Goal: Information Seeking & Learning: Learn about a topic

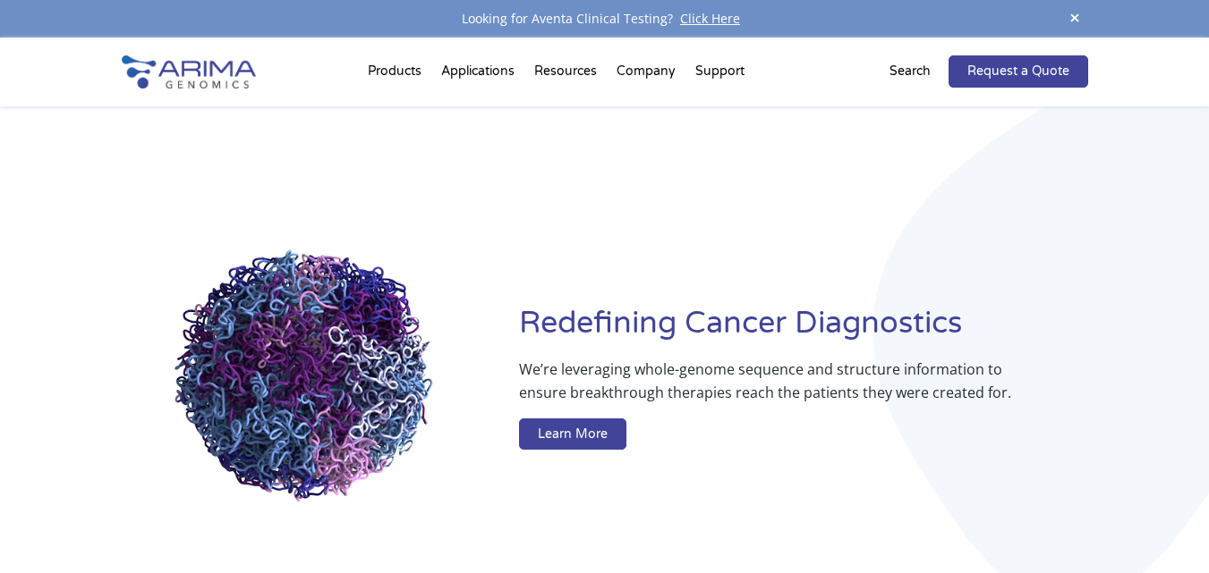
click at [770, 368] on p "We’re leveraging whole-genome sequence and structure information to ensure brea…" at bounding box center [767, 388] width 497 height 61
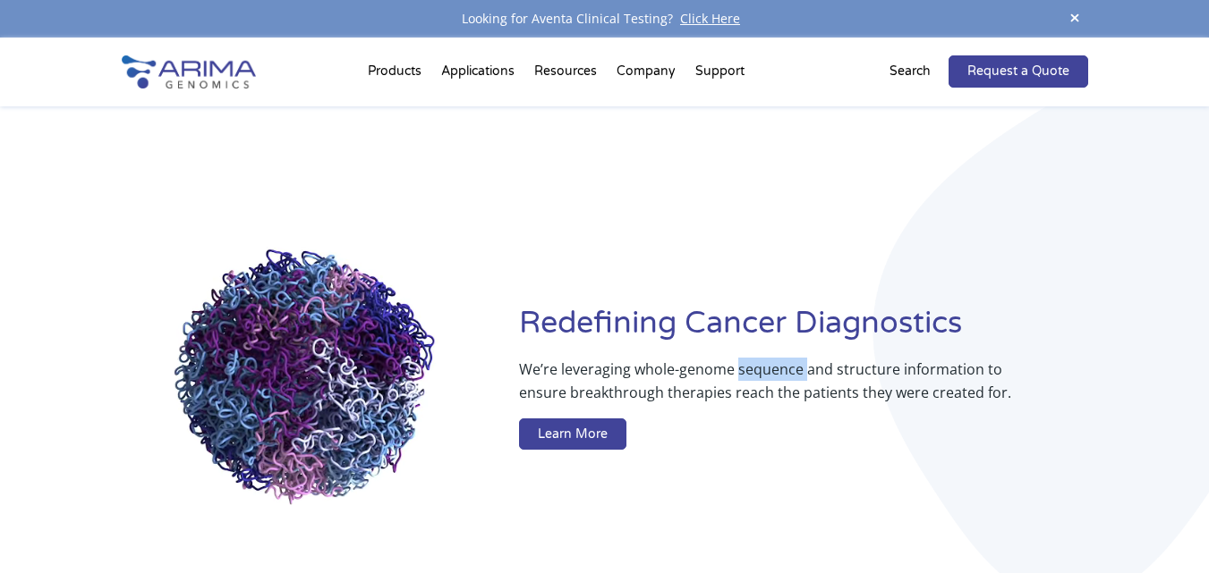
click at [770, 368] on p "We’re leveraging whole-genome sequence and structure information to ensure brea…" at bounding box center [767, 388] width 497 height 61
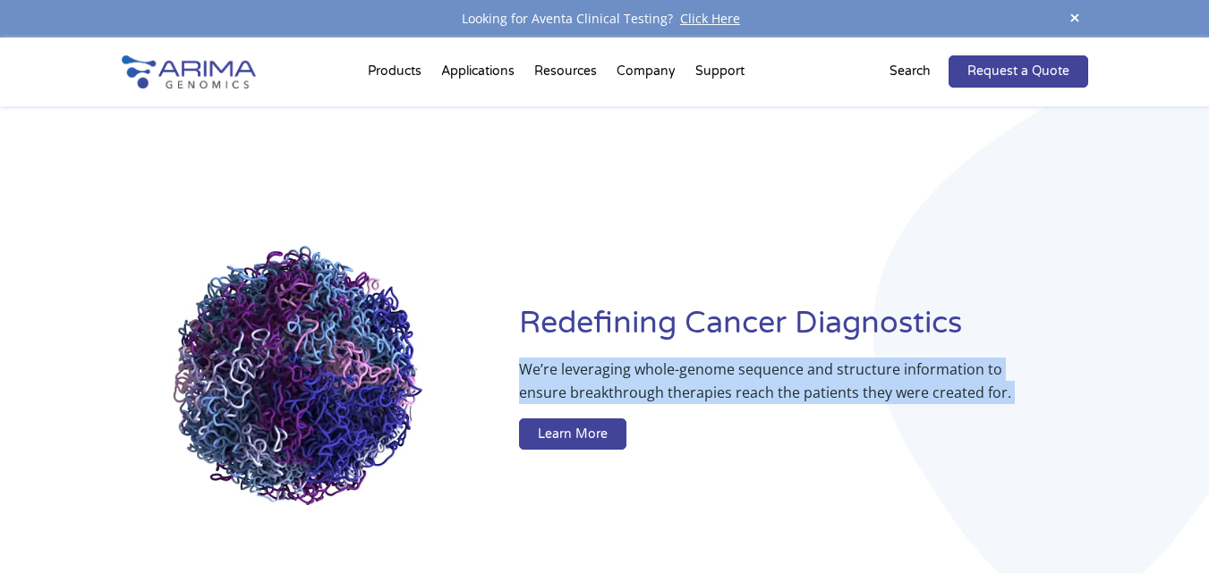
click at [770, 368] on p "We’re leveraging whole-genome sequence and structure information to ensure brea…" at bounding box center [767, 388] width 497 height 61
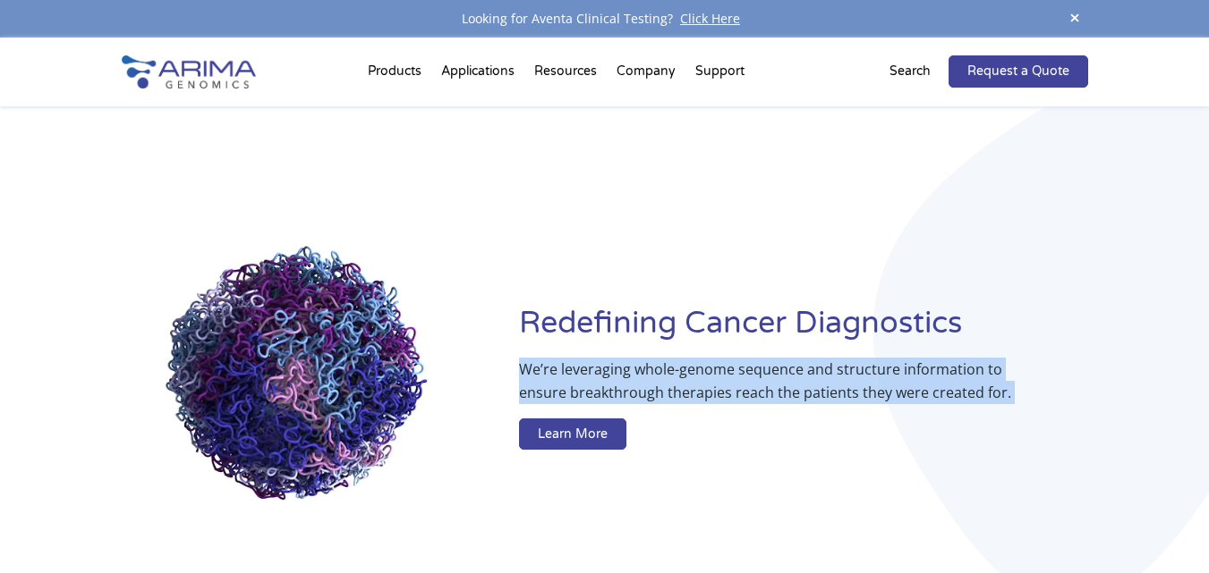
click at [817, 381] on p "We’re leveraging whole-genome sequence and structure information to ensure brea…" at bounding box center [767, 388] width 497 height 61
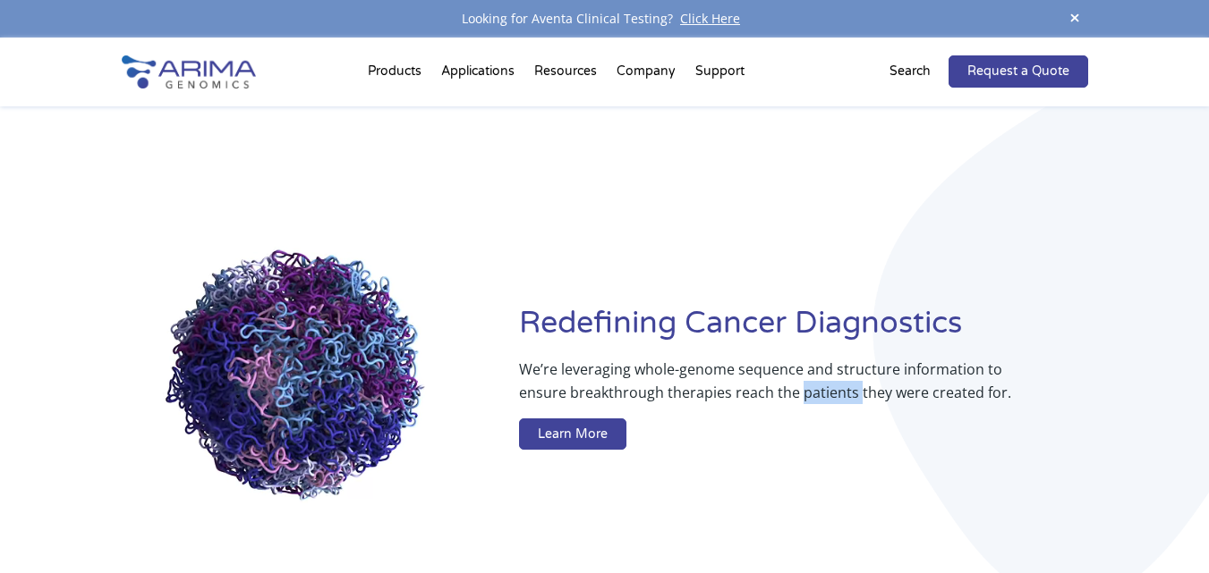
click at [817, 381] on p "We’re leveraging whole-genome sequence and structure information to ensure brea…" at bounding box center [767, 388] width 497 height 61
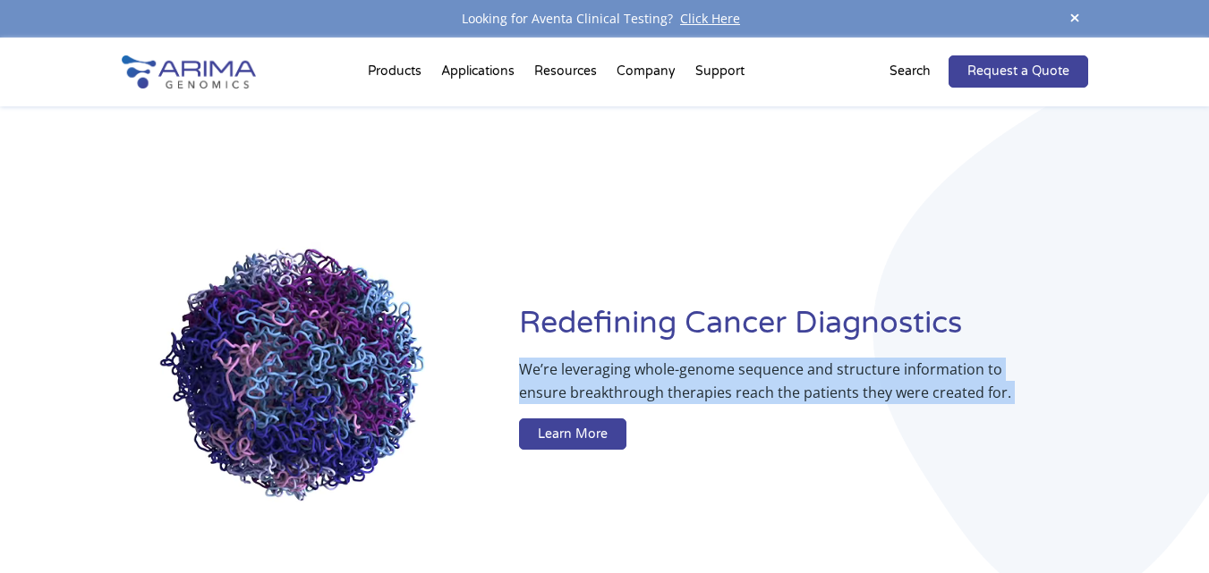
click at [817, 381] on p "We’re leveraging whole-genome sequence and structure information to ensure brea…" at bounding box center [767, 388] width 497 height 61
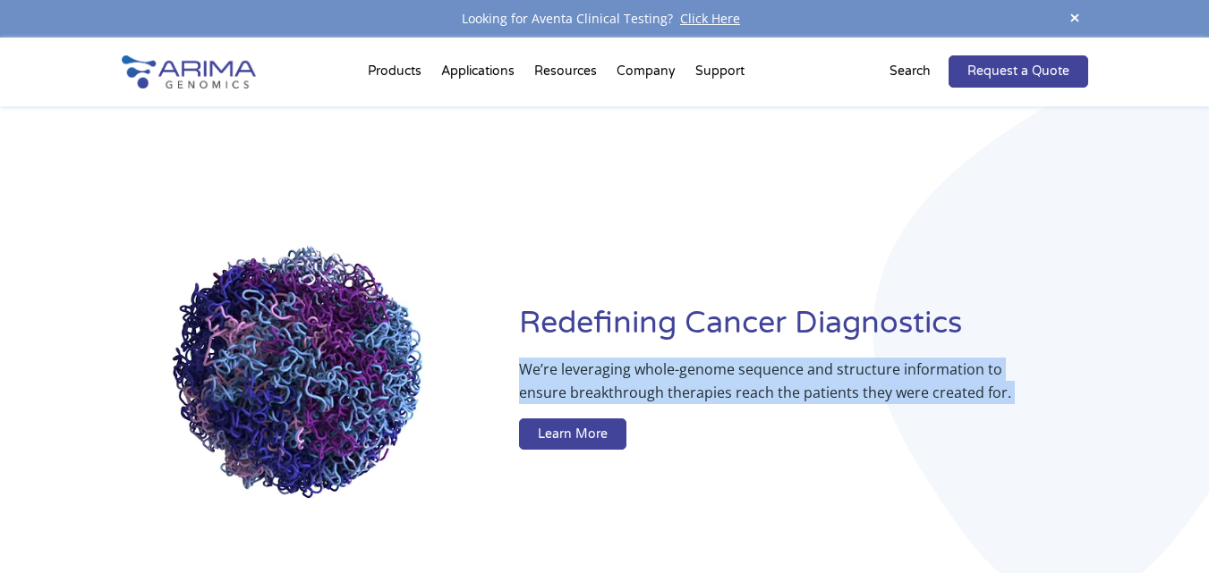
click at [877, 381] on p "We’re leveraging whole-genome sequence and structure information to ensure brea…" at bounding box center [767, 388] width 497 height 61
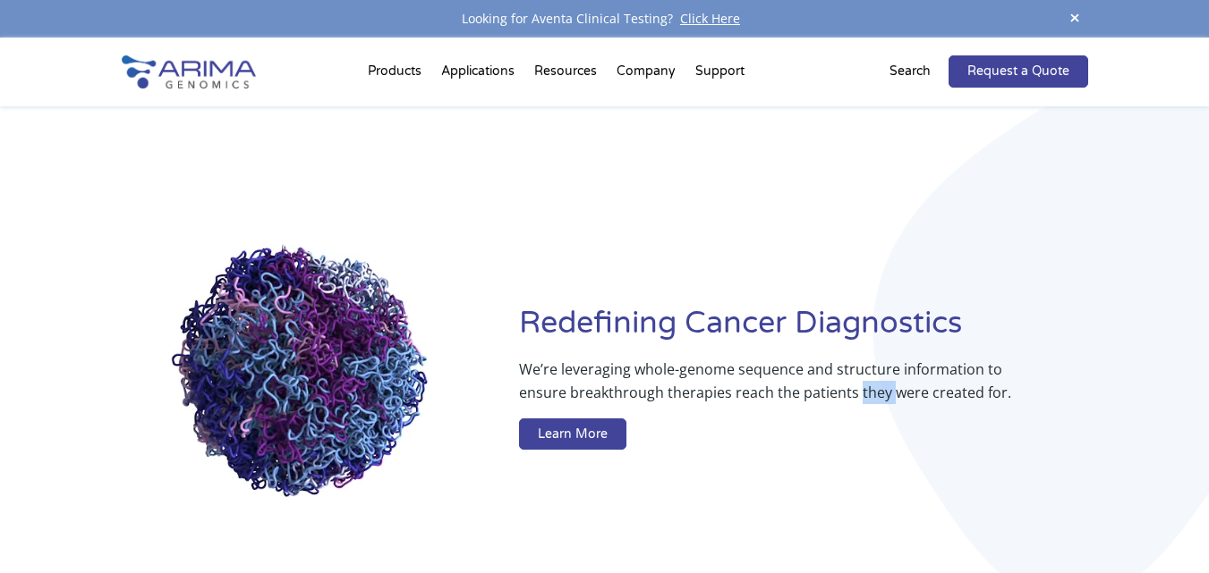
click at [877, 381] on p "We’re leveraging whole-genome sequence and structure information to ensure brea…" at bounding box center [767, 388] width 497 height 61
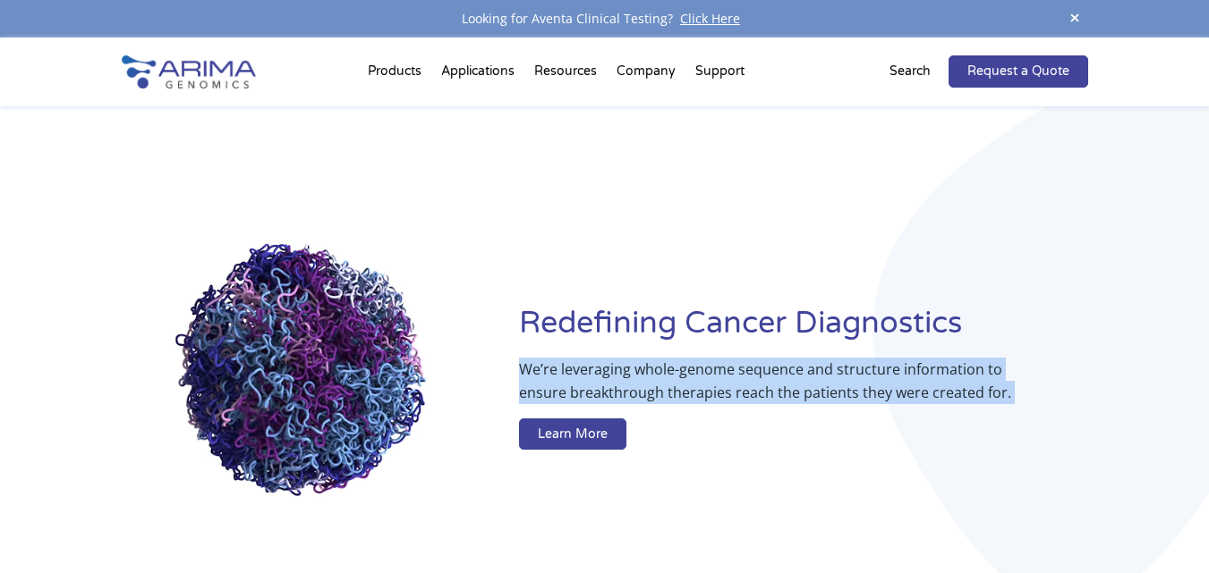
click at [877, 381] on p "We’re leveraging whole-genome sequence and structure information to ensure brea…" at bounding box center [767, 388] width 497 height 61
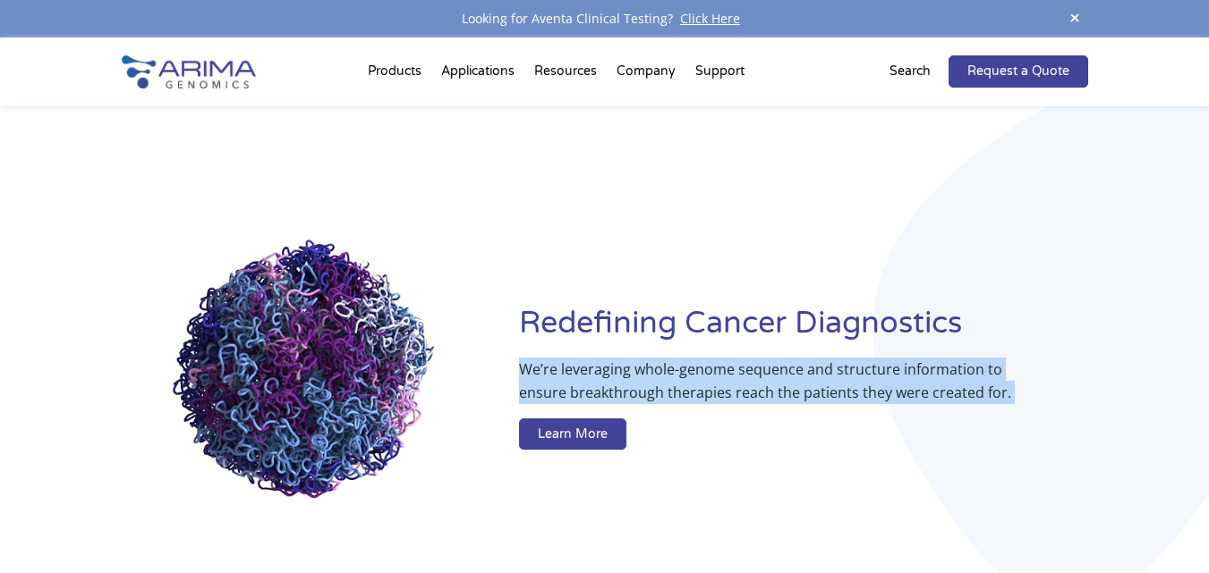
click at [892, 381] on p "We’re leveraging whole-genome sequence and structure information to ensure brea…" at bounding box center [767, 388] width 497 height 61
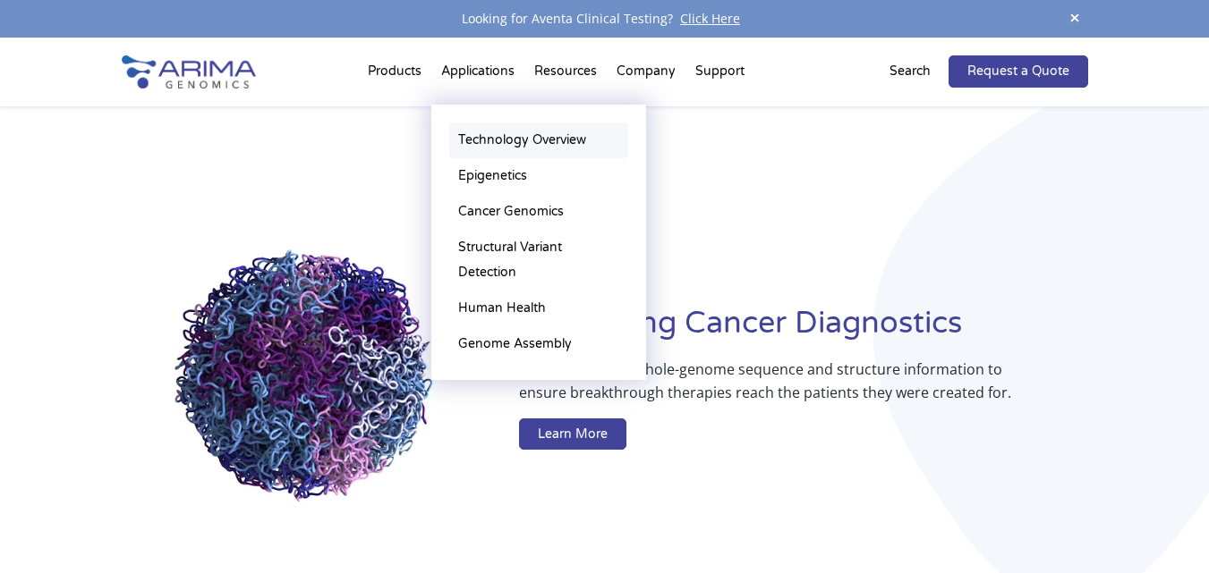
click at [490, 144] on link "Technology Overview" at bounding box center [538, 141] width 179 height 36
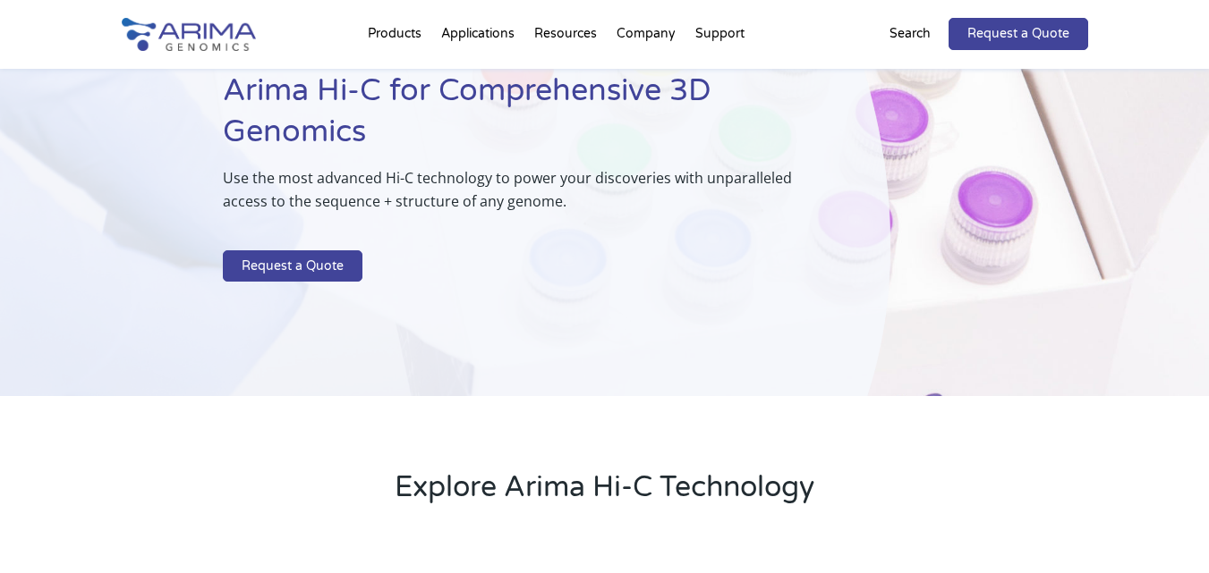
click at [491, 185] on p "Use the most advanced Hi-C technology to power your discoveries with unparallel…" at bounding box center [512, 196] width 578 height 61
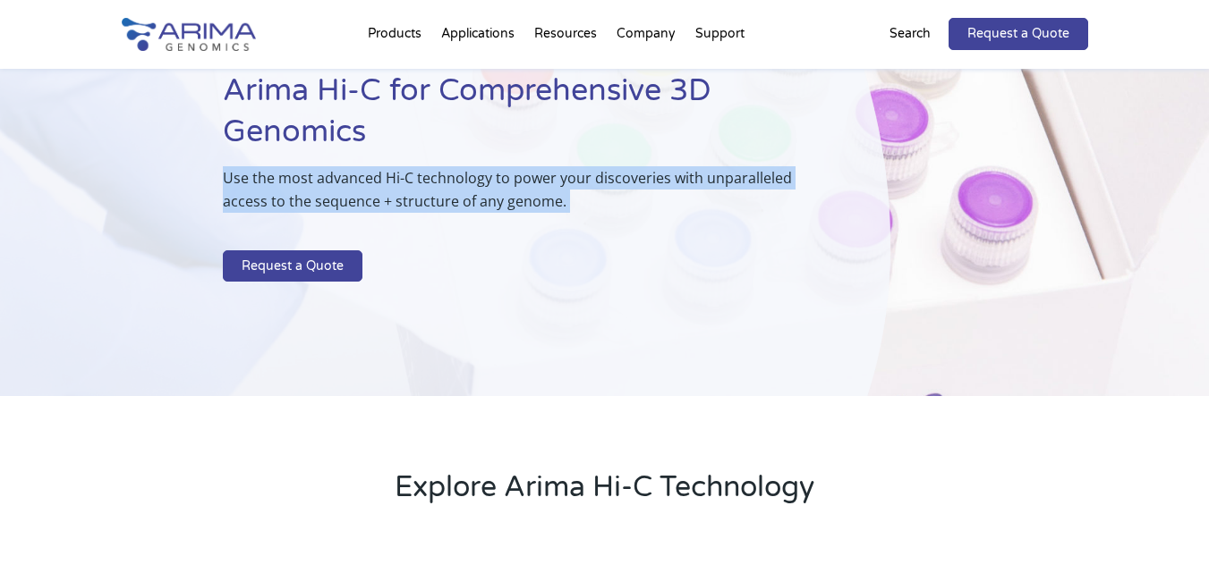
click at [491, 185] on p "Use the most advanced Hi-C technology to power your discoveries with unparallel…" at bounding box center [512, 196] width 578 height 61
click at [522, 179] on p "Use the most advanced Hi-C technology to power your discoveries with unparallel…" at bounding box center [512, 196] width 578 height 61
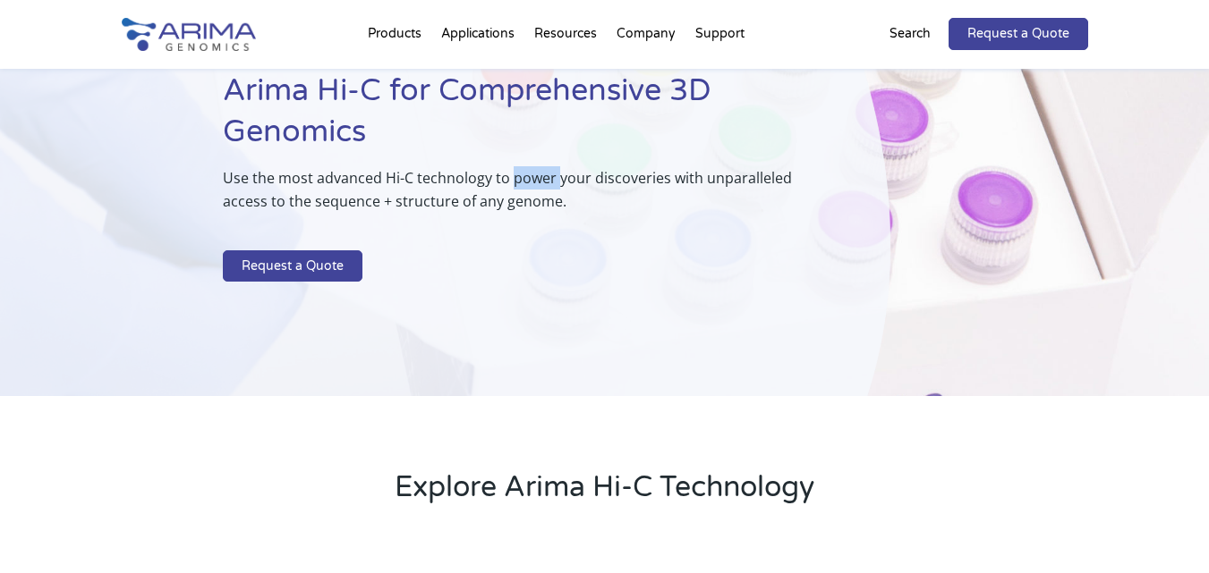
click at [522, 179] on p "Use the most advanced Hi-C technology to power your discoveries with unparallel…" at bounding box center [512, 196] width 578 height 61
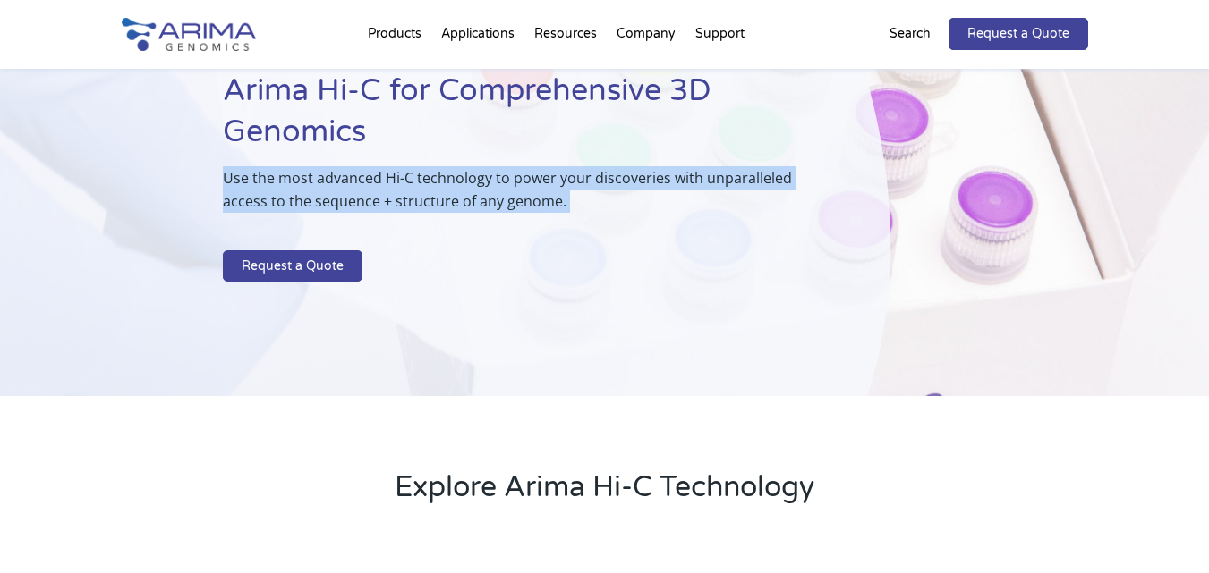
click at [522, 179] on p "Use the most advanced Hi-C technology to power your discoveries with unparallel…" at bounding box center [512, 196] width 578 height 61
click at [560, 179] on p "Use the most advanced Hi-C technology to power your discoveries with unparallel…" at bounding box center [512, 196] width 578 height 61
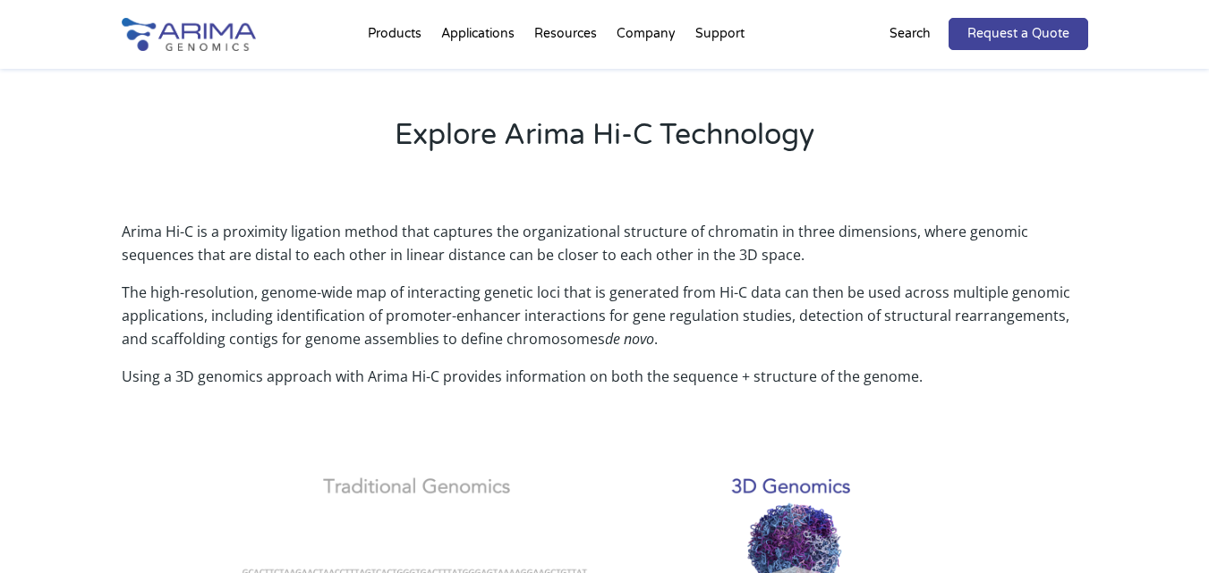
scroll to position [501, 0]
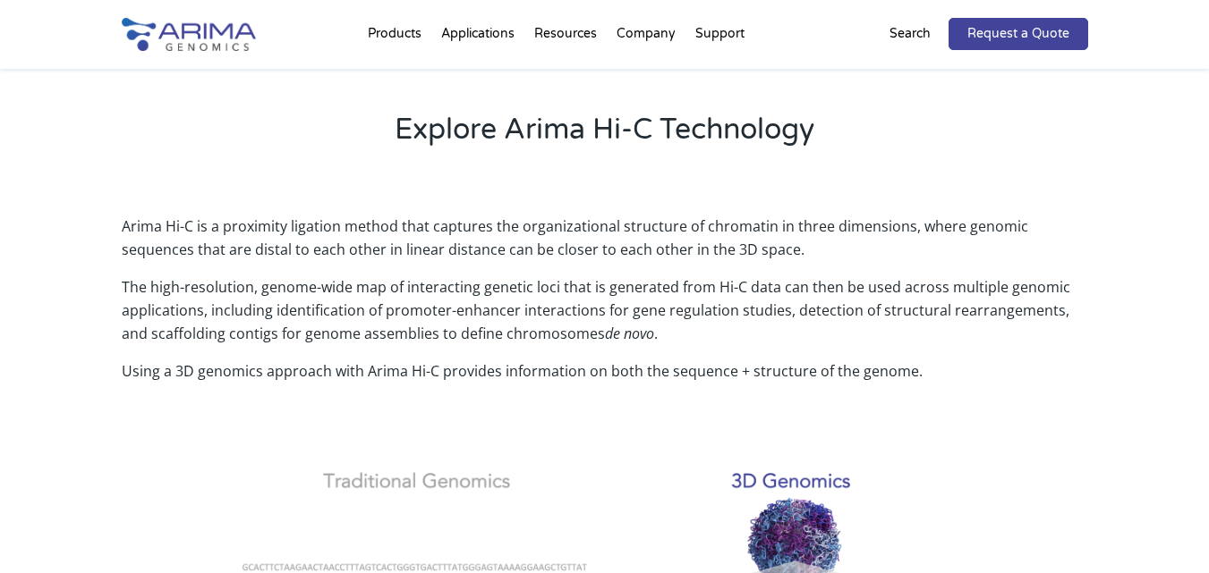
click at [559, 228] on p "Arima Hi-C is a proximity ligation method that captures the organizational stru…" at bounding box center [605, 245] width 966 height 61
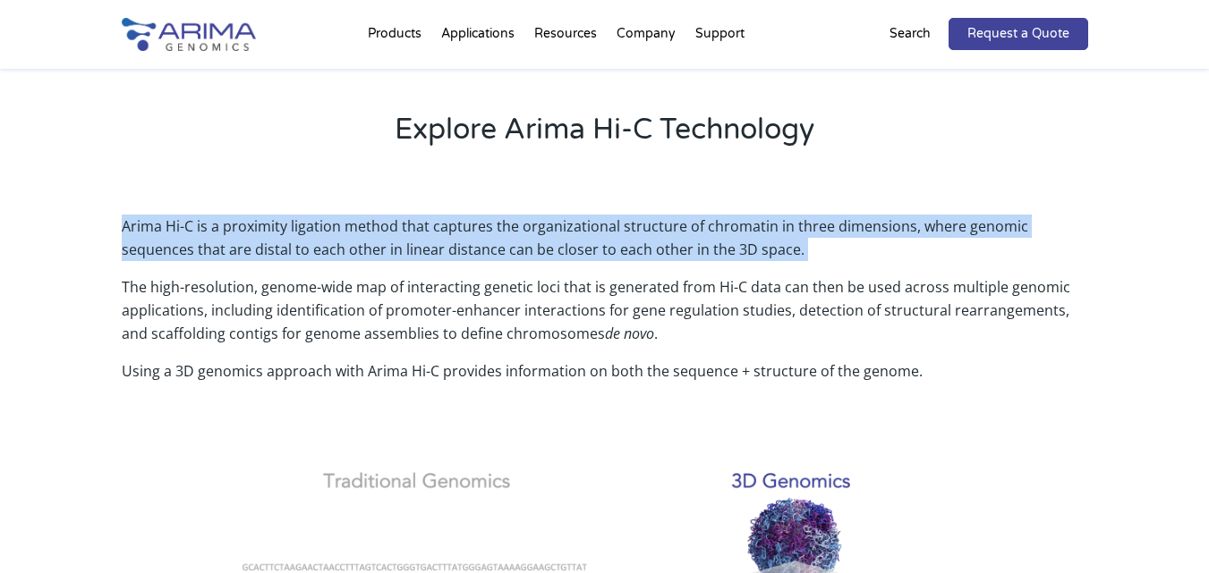
click at [559, 228] on p "Arima Hi-C is a proximity ligation method that captures the organizational stru…" at bounding box center [605, 245] width 966 height 61
click at [588, 229] on p "Arima Hi-C is a proximity ligation method that captures the organizational stru…" at bounding box center [605, 245] width 966 height 61
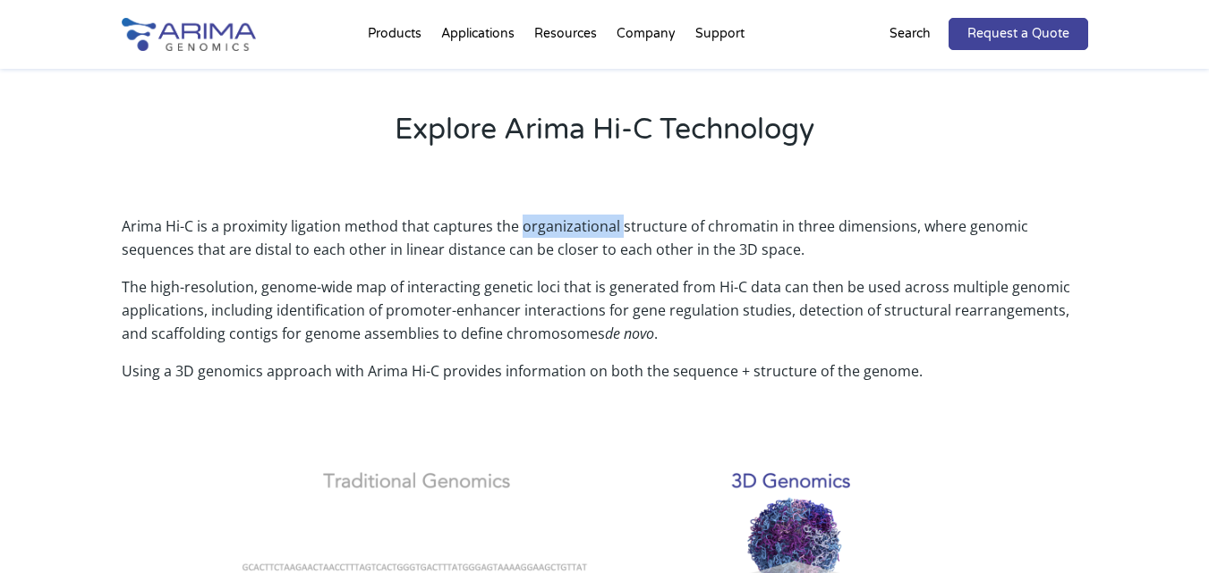
click at [588, 229] on p "Arima Hi-C is a proximity ligation method that captures the organizational stru…" at bounding box center [605, 245] width 966 height 61
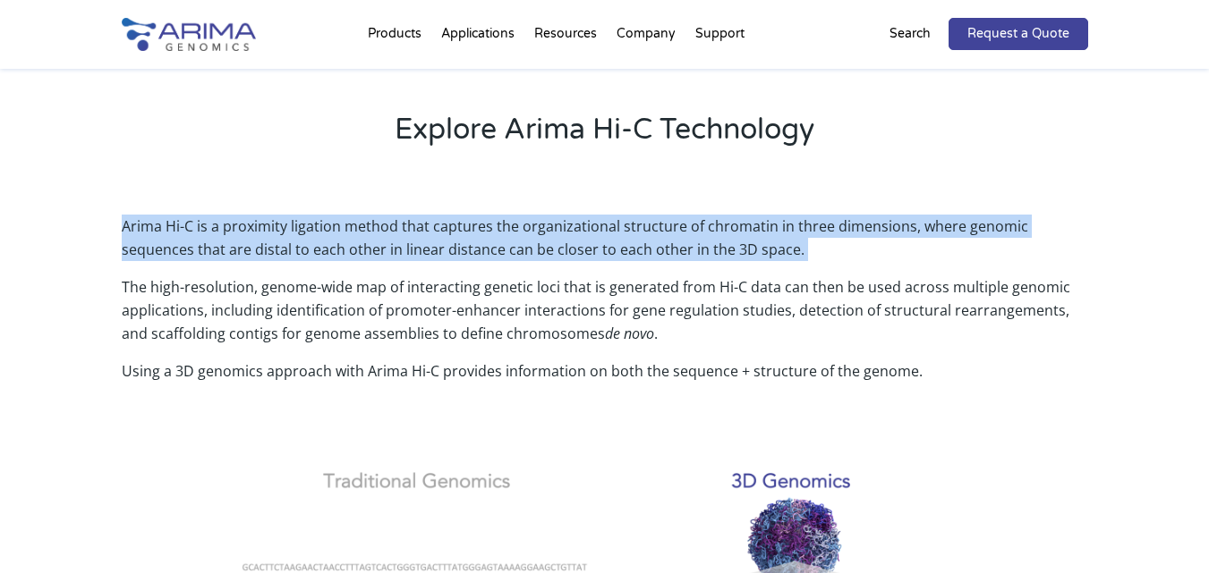
click at [588, 229] on p "Arima Hi-C is a proximity ligation method that captures the organizational stru…" at bounding box center [605, 245] width 966 height 61
click at [627, 234] on p "Arima Hi-C is a proximity ligation method that captures the organizational stru…" at bounding box center [605, 245] width 966 height 61
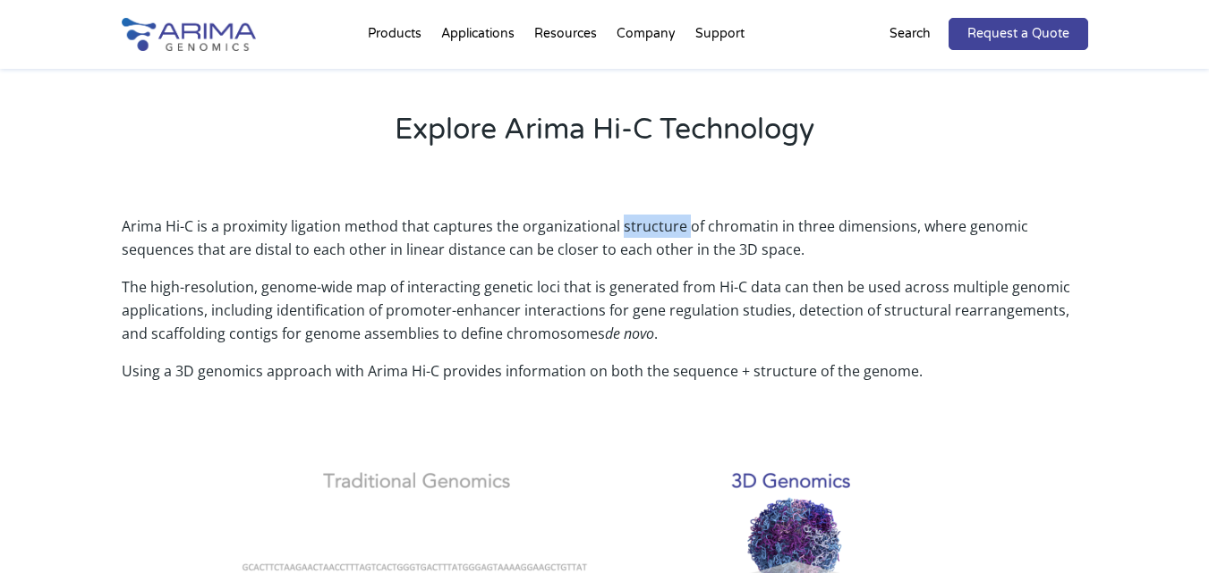
click at [627, 234] on p "Arima Hi-C is a proximity ligation method that captures the organizational stru…" at bounding box center [605, 245] width 966 height 61
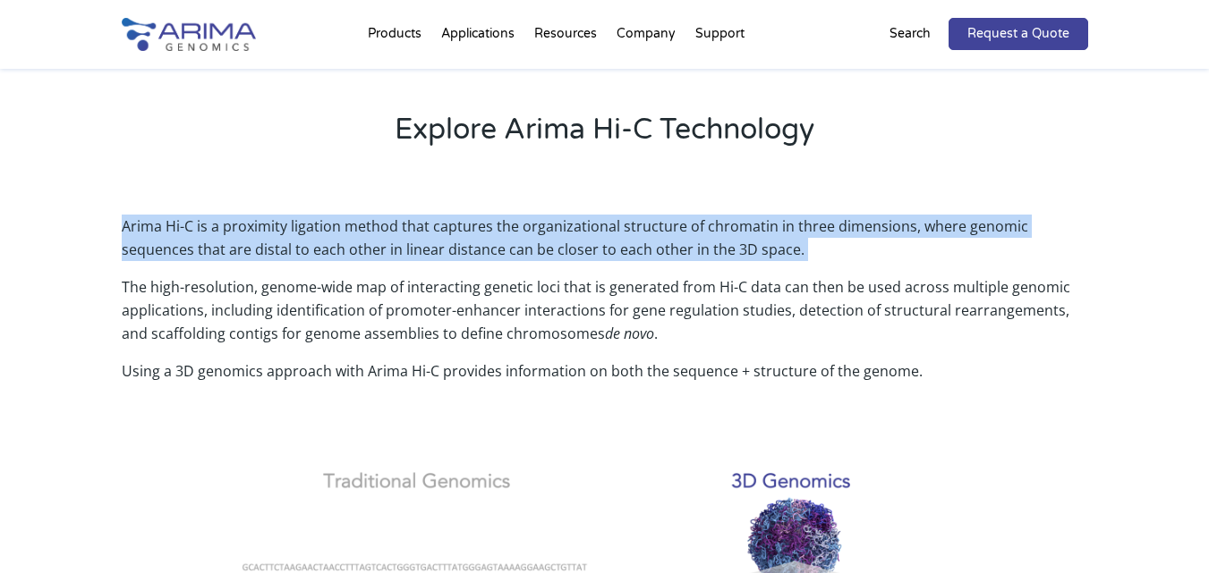
click at [627, 234] on p "Arima Hi-C is a proximity ligation method that captures the organizational stru…" at bounding box center [605, 245] width 966 height 61
click at [670, 242] on p "Arima Hi-C is a proximity ligation method that captures the organizational stru…" at bounding box center [605, 245] width 966 height 61
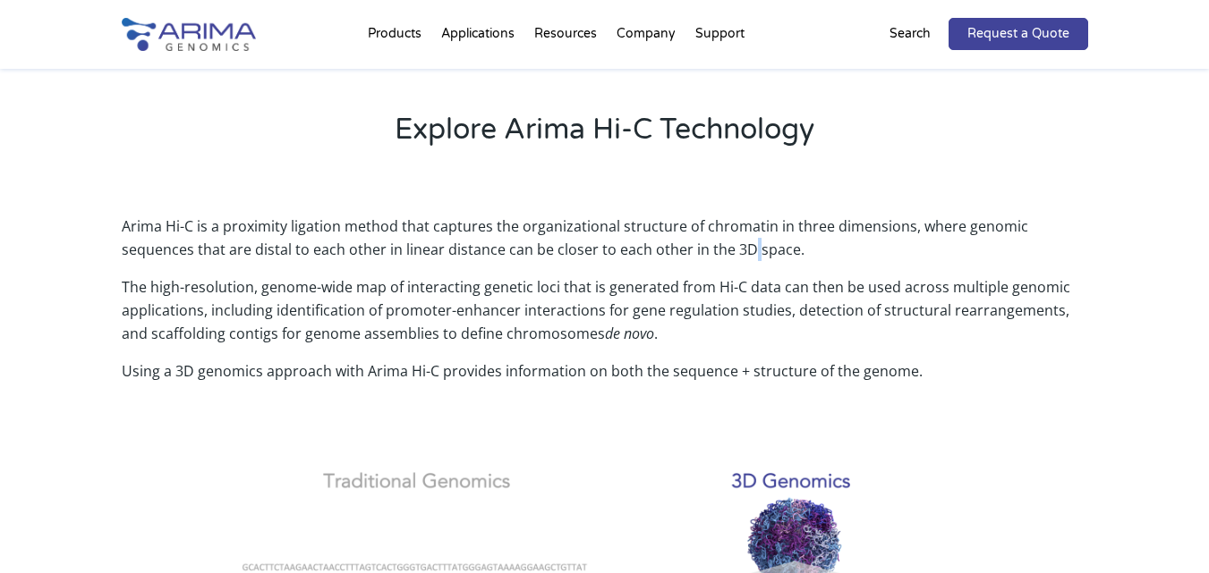
click at [670, 242] on p "Arima Hi-C is a proximity ligation method that captures the organizational stru…" at bounding box center [605, 245] width 966 height 61
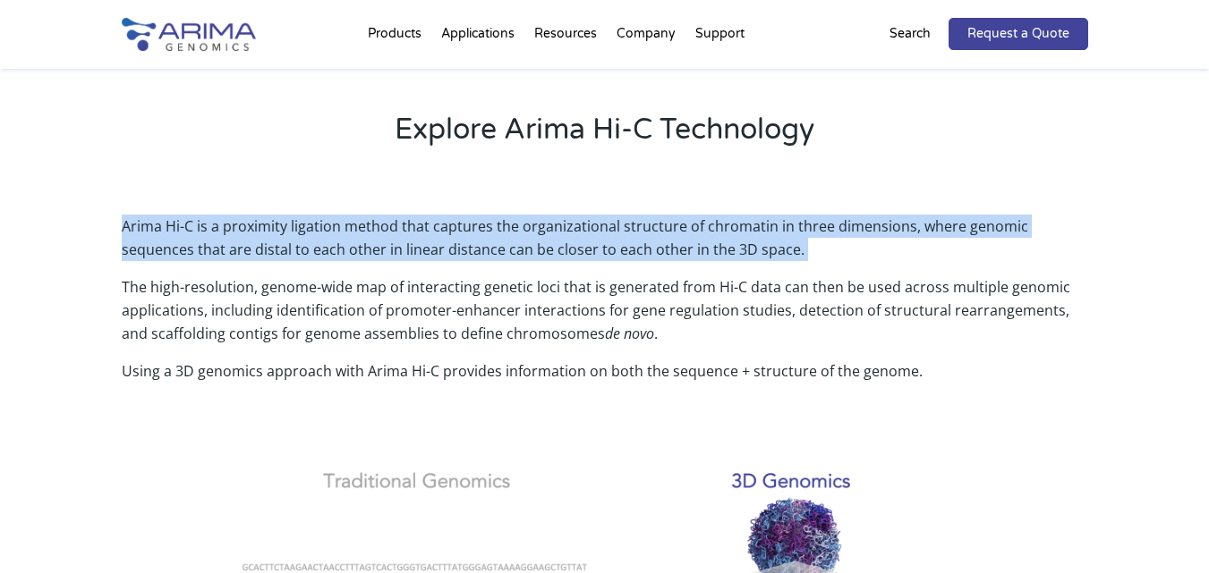
click at [670, 242] on p "Arima Hi-C is a proximity ligation method that captures the organizational stru…" at bounding box center [605, 245] width 966 height 61
click at [683, 244] on p "Arima Hi-C is a proximity ligation method that captures the organizational stru…" at bounding box center [605, 245] width 966 height 61
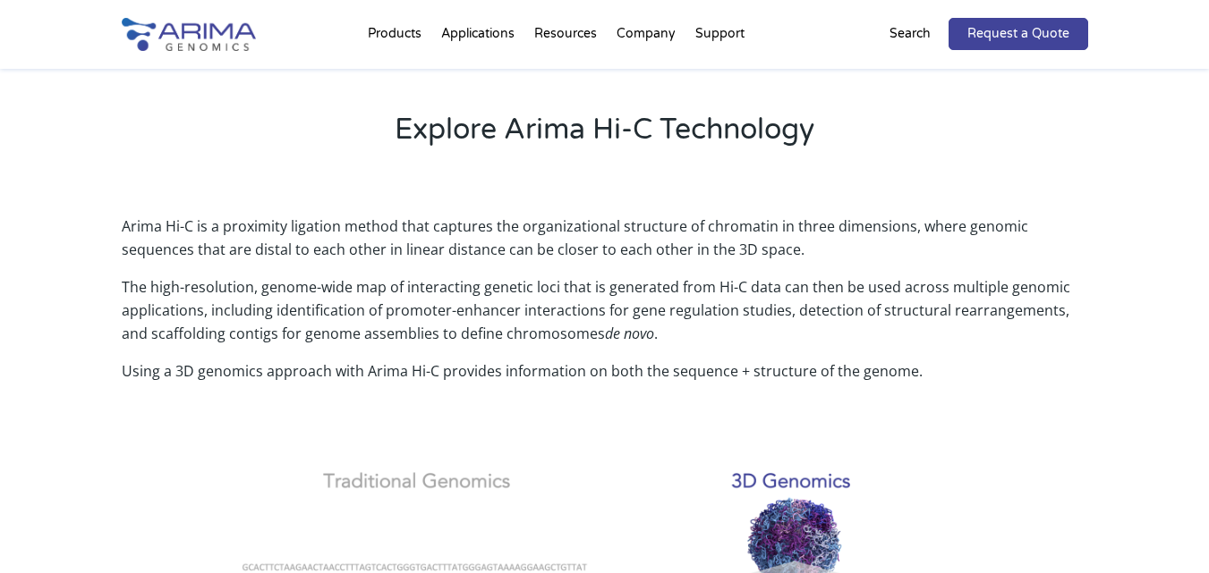
click at [625, 296] on p "The high-resolution, genome-wide map of interacting genetic loci that is genera…" at bounding box center [605, 318] width 966 height 84
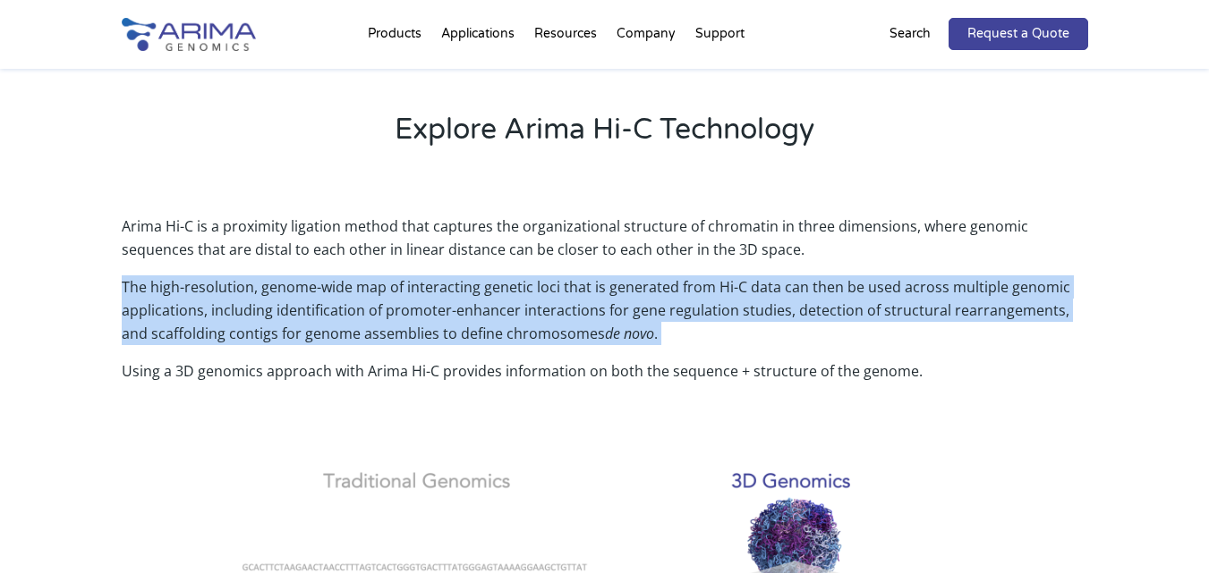
click at [625, 296] on p "The high-resolution, genome-wide map of interacting genetic loci that is genera…" at bounding box center [605, 318] width 966 height 84
click at [672, 295] on p "The high-resolution, genome-wide map of interacting genetic loci that is genera…" at bounding box center [605, 318] width 966 height 84
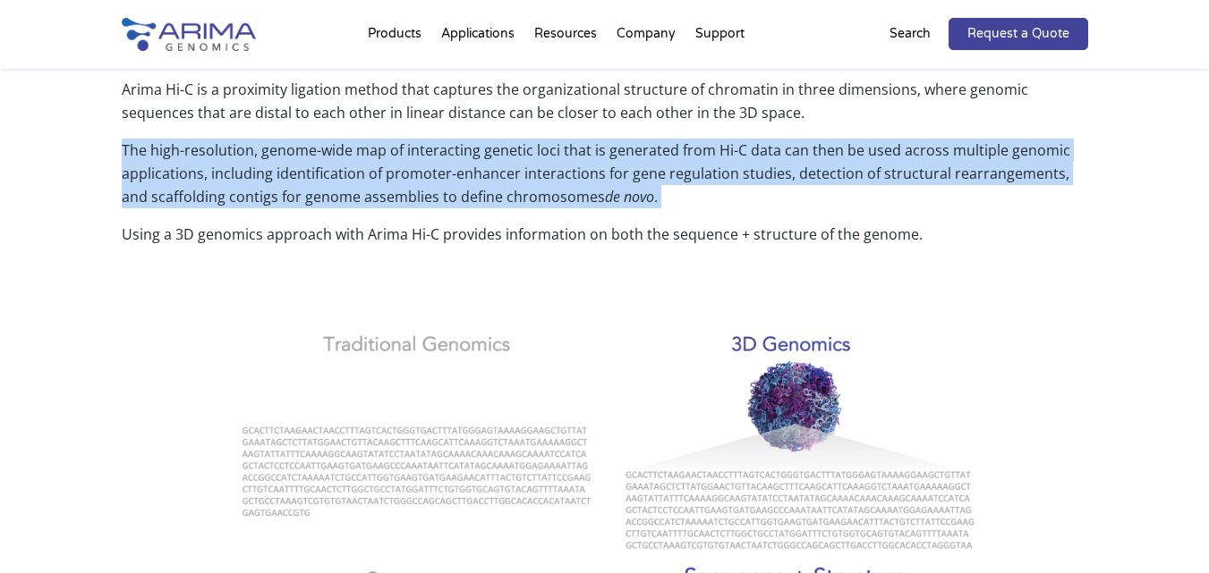
scroll to position [644, 0]
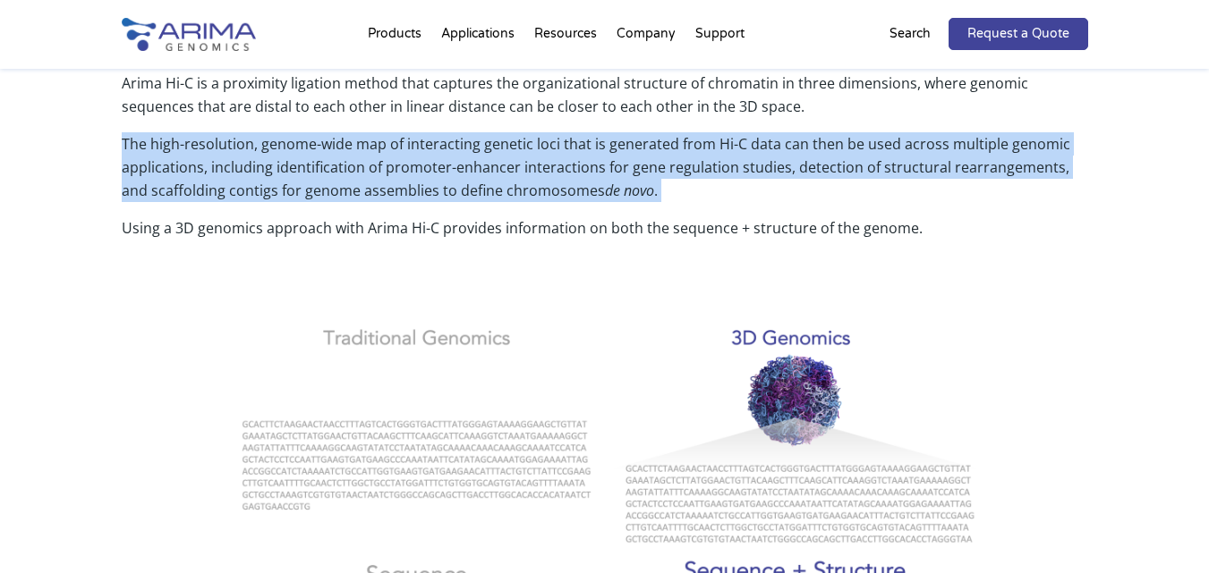
click at [759, 168] on p "The high-resolution, genome-wide map of interacting genetic loci that is genera…" at bounding box center [605, 174] width 966 height 84
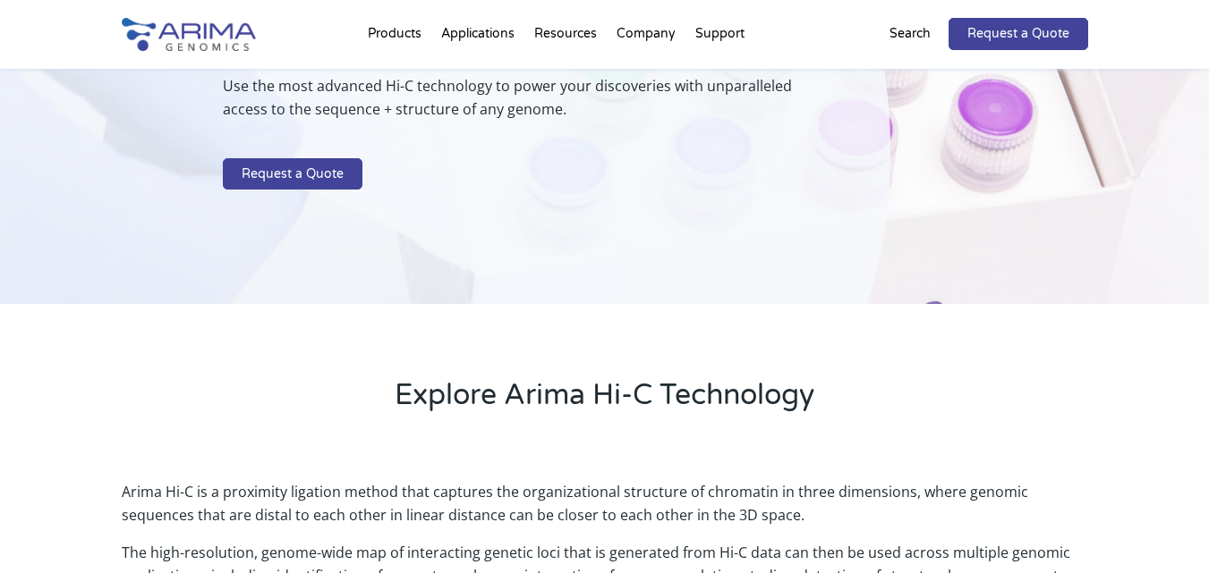
scroll to position [0, 0]
